Goal: Task Accomplishment & Management: Manage account settings

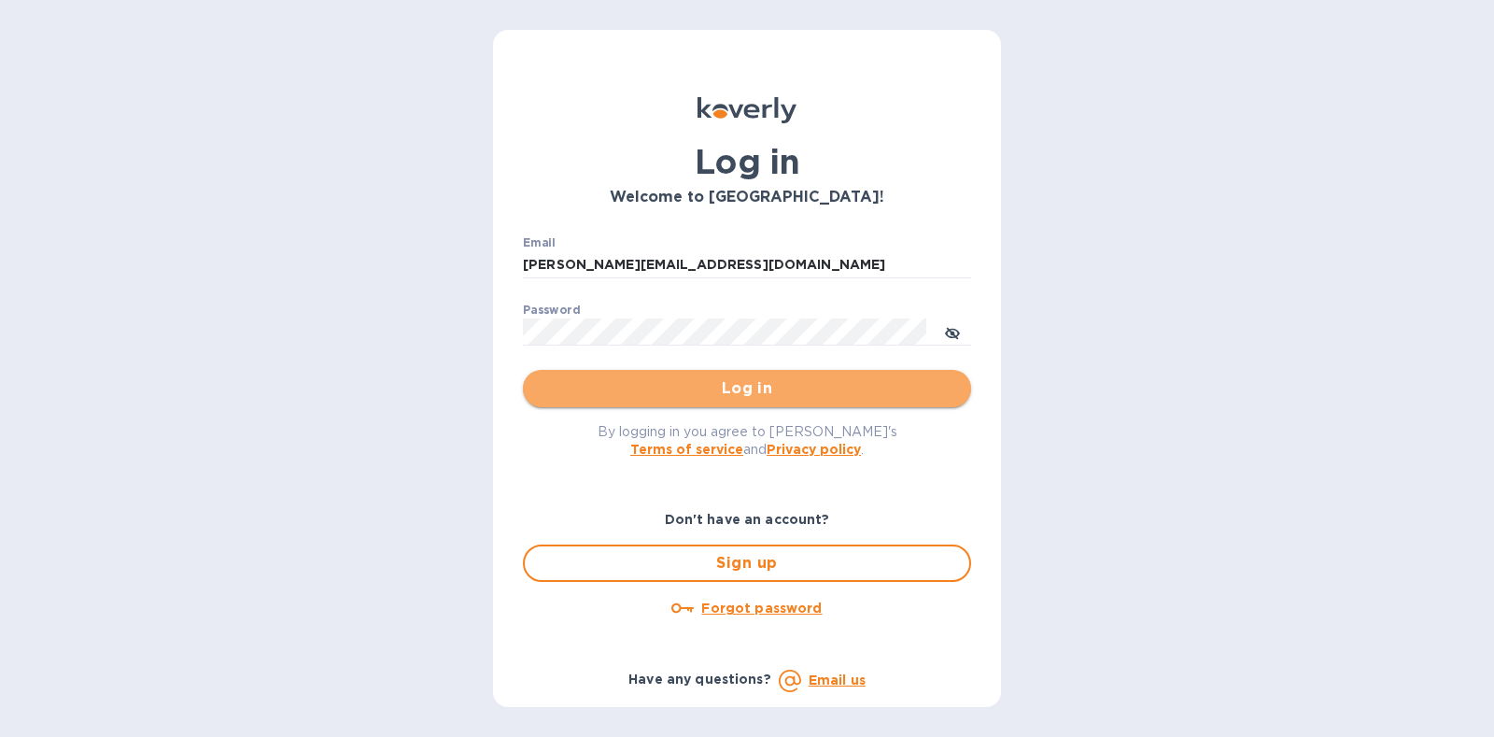
click at [659, 395] on span "Log in" at bounding box center [747, 388] width 418 height 22
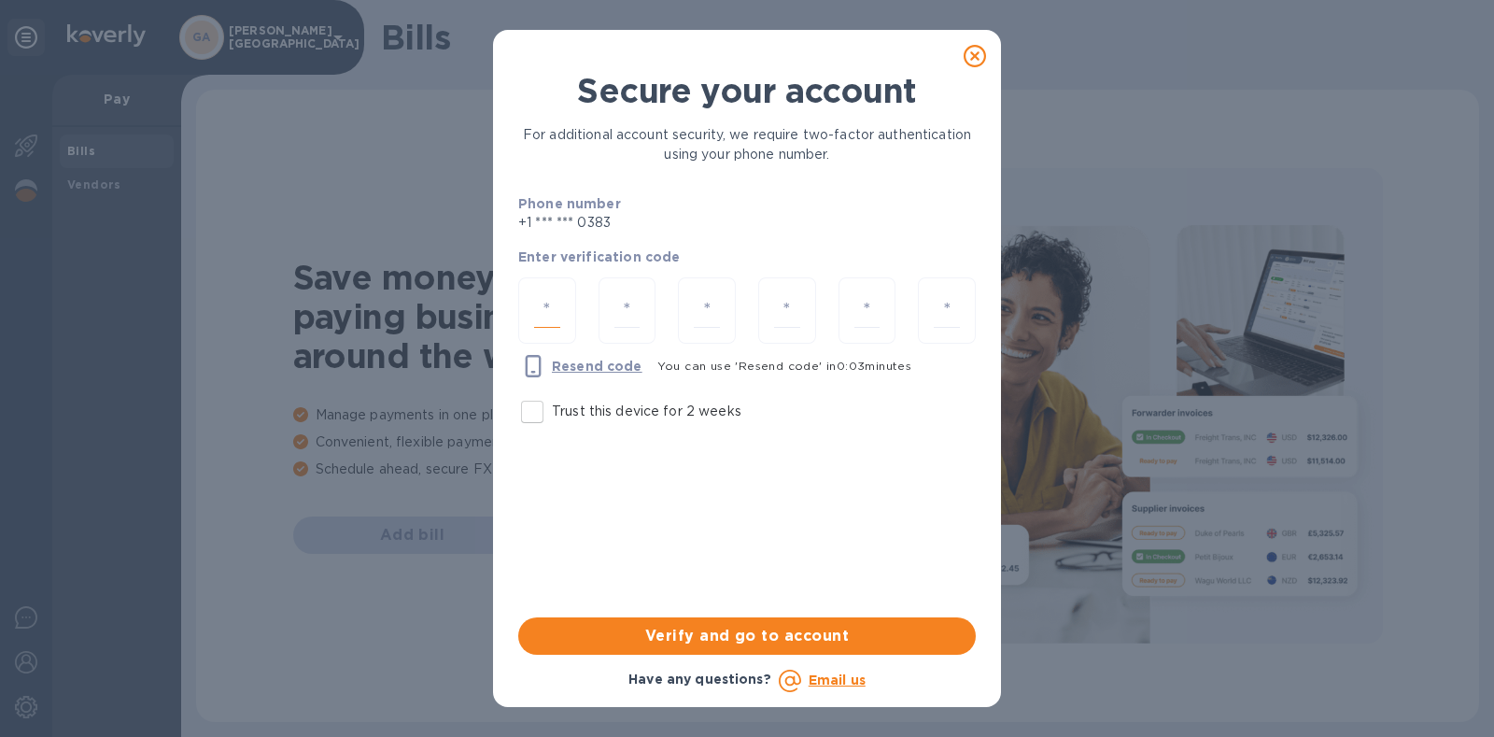
click at [559, 296] on input "number" at bounding box center [547, 310] width 26 height 35
type input "3"
type input "2"
type input "4"
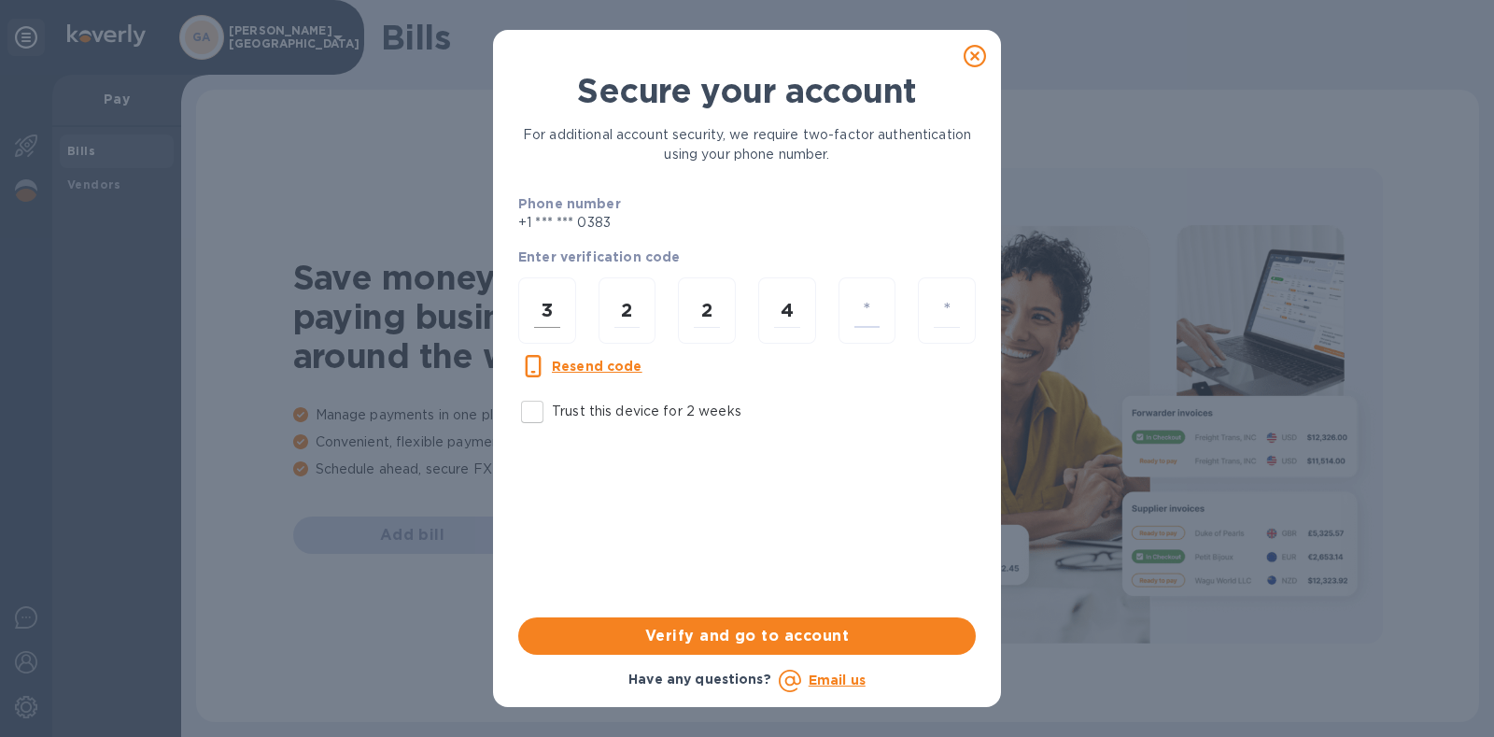
type input "8"
type input "0"
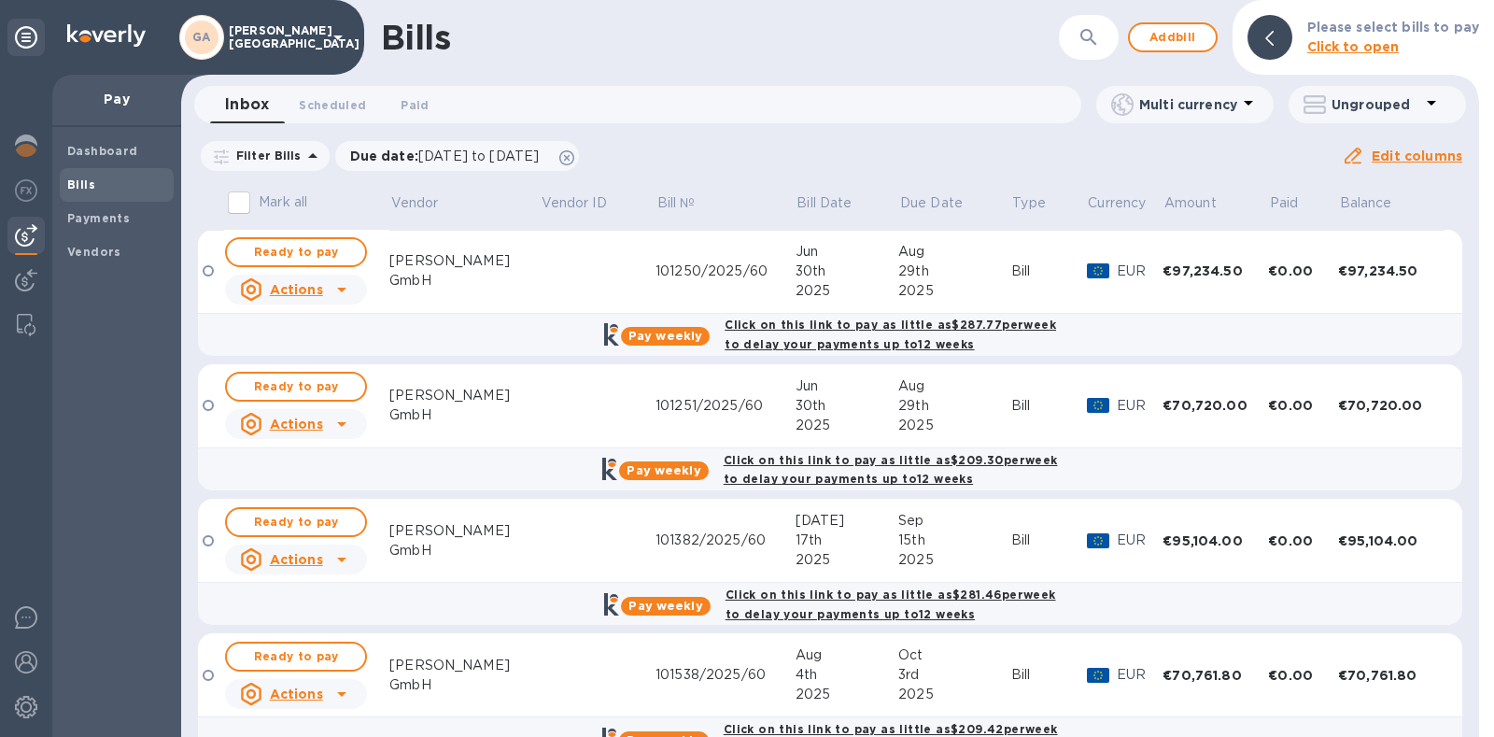
click at [563, 282] on td at bounding box center [598, 272] width 116 height 84
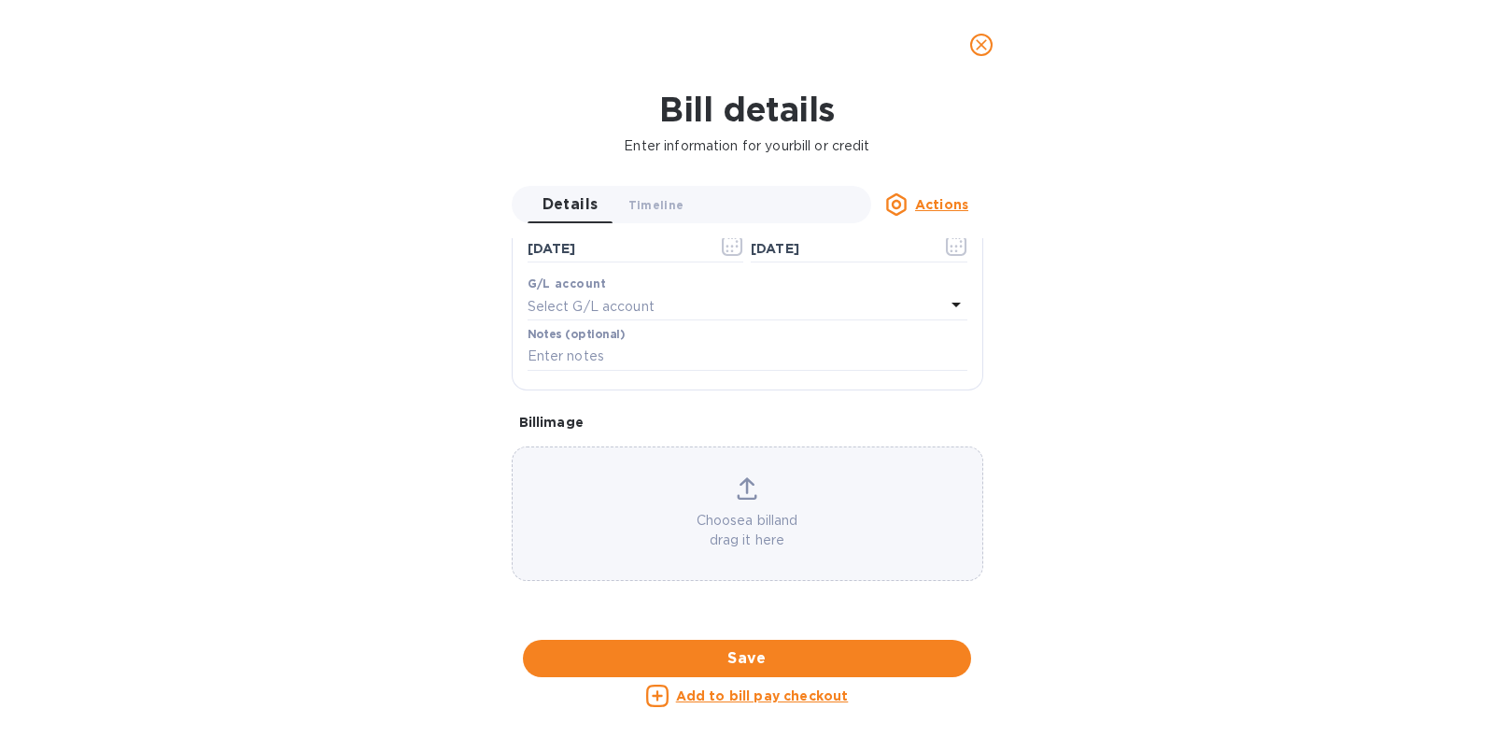
scroll to position [796, 0]
click at [704, 626] on div at bounding box center [748, 640] width 472 height 29
click at [980, 54] on span "close" at bounding box center [981, 45] width 22 height 22
